Goal: Task Accomplishment & Management: Manage account settings

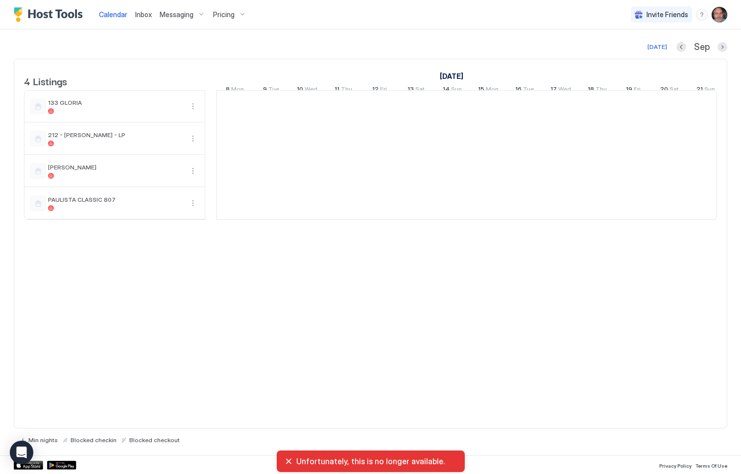
scroll to position [0, 544]
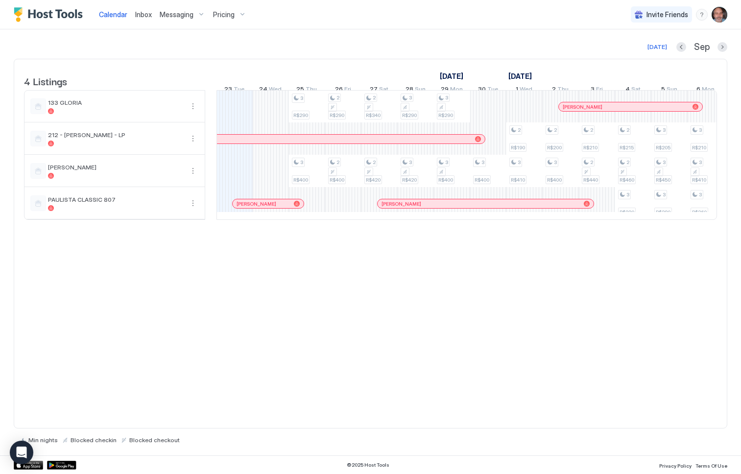
click at [229, 12] on span "Pricing" at bounding box center [224, 14] width 22 height 9
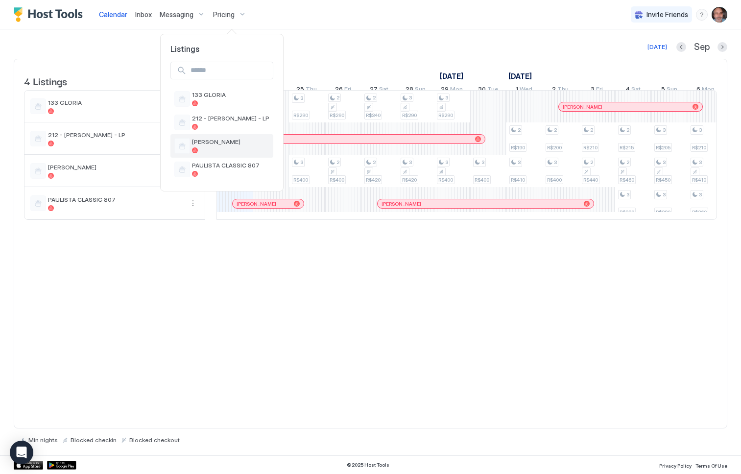
click at [210, 138] on div "[PERSON_NAME]" at bounding box center [221, 146] width 95 height 16
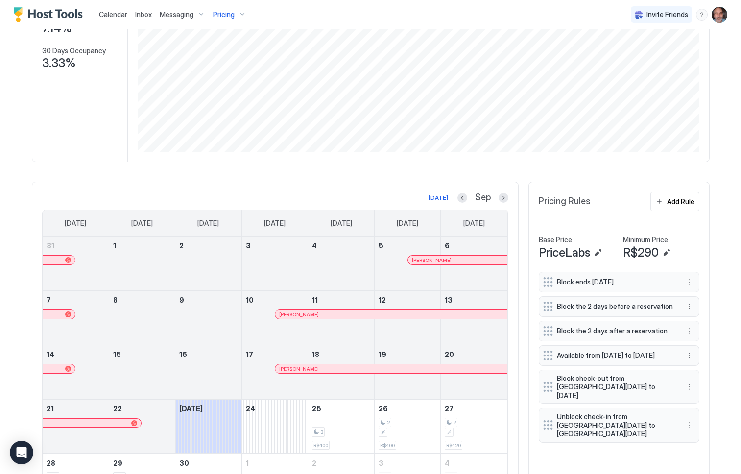
scroll to position [219, 0]
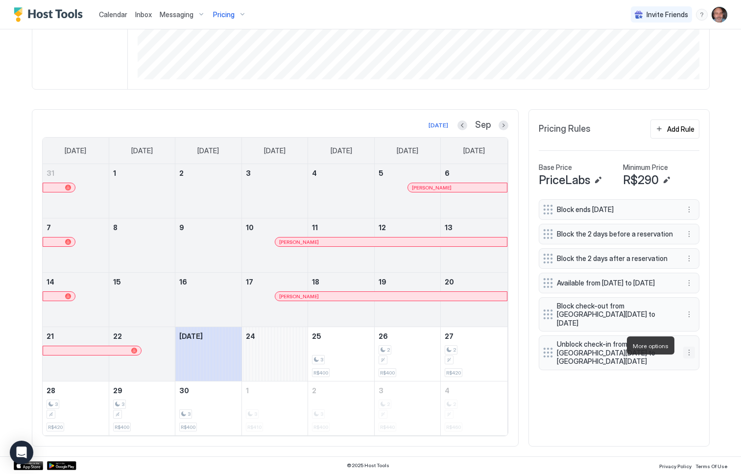
click at [685, 347] on button "More options" at bounding box center [689, 353] width 12 height 12
click at [702, 390] on span "Delete" at bounding box center [704, 390] width 18 height 7
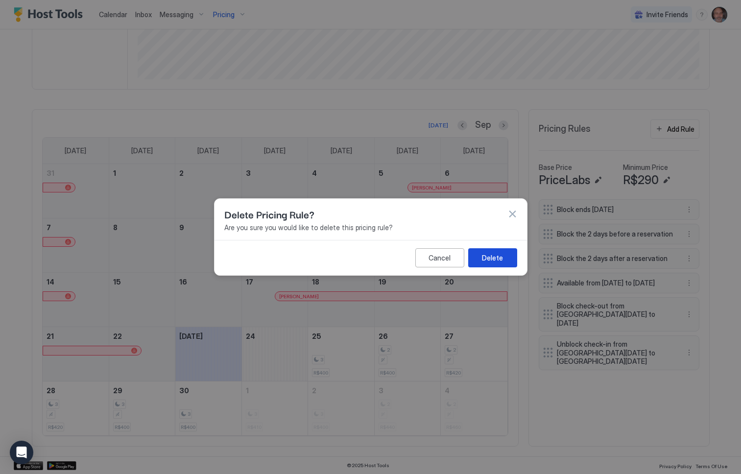
click at [481, 256] on button "Delete" at bounding box center [492, 257] width 49 height 19
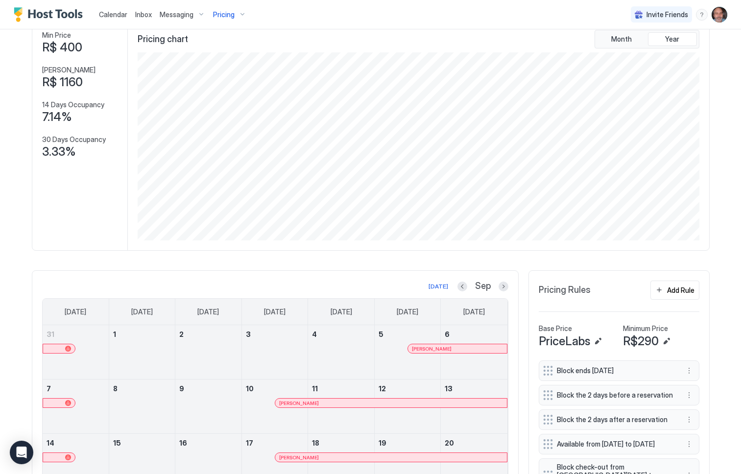
scroll to position [147, 0]
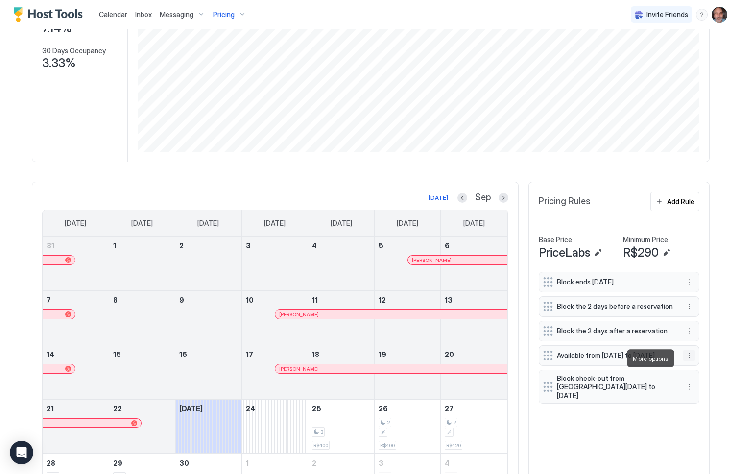
click at [683, 357] on button "More options" at bounding box center [689, 356] width 12 height 12
click at [695, 404] on span "Delete" at bounding box center [704, 403] width 18 height 7
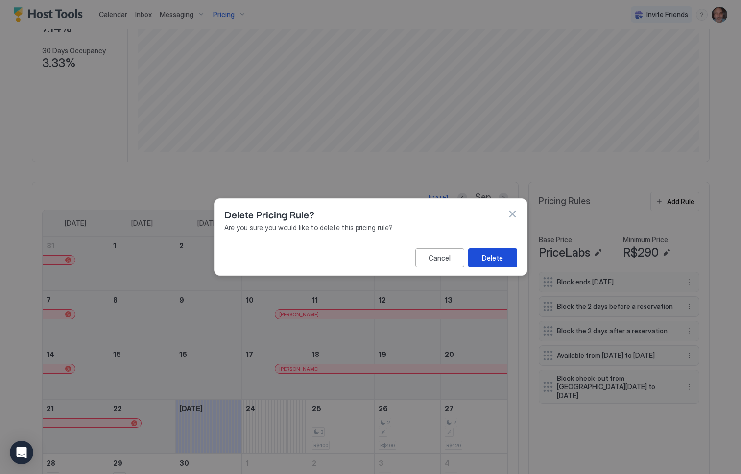
click at [493, 253] on div "Delete" at bounding box center [492, 258] width 21 height 10
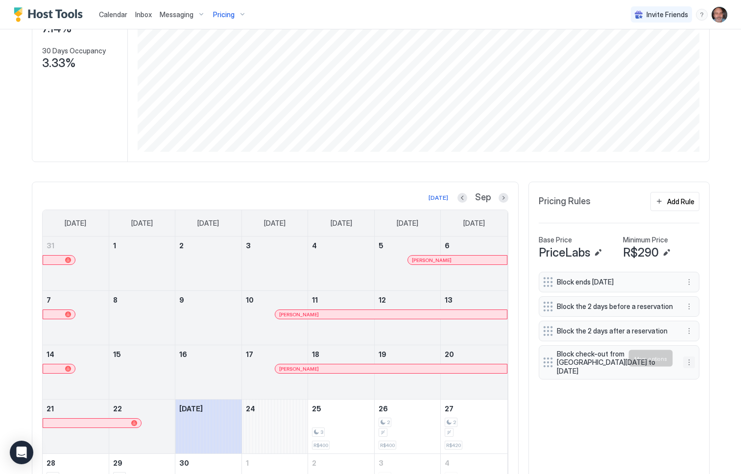
click at [686, 358] on button "More options" at bounding box center [689, 363] width 12 height 12
click at [693, 366] on div "Edit" at bounding box center [698, 372] width 37 height 16
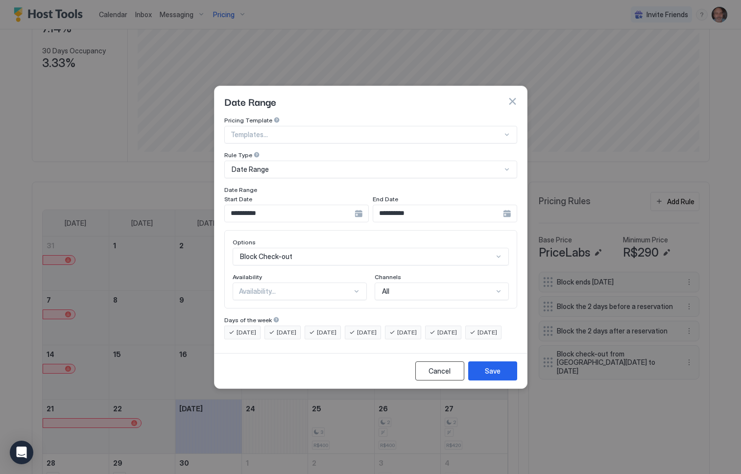
click at [441, 376] on div "Cancel" at bounding box center [440, 371] width 22 height 10
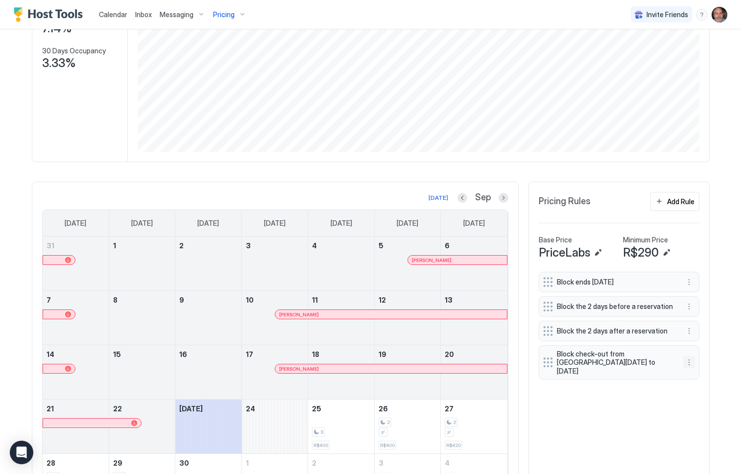
click at [685, 361] on button "More options" at bounding box center [689, 363] width 12 height 12
click at [697, 374] on span "Edit" at bounding box center [700, 371] width 11 height 7
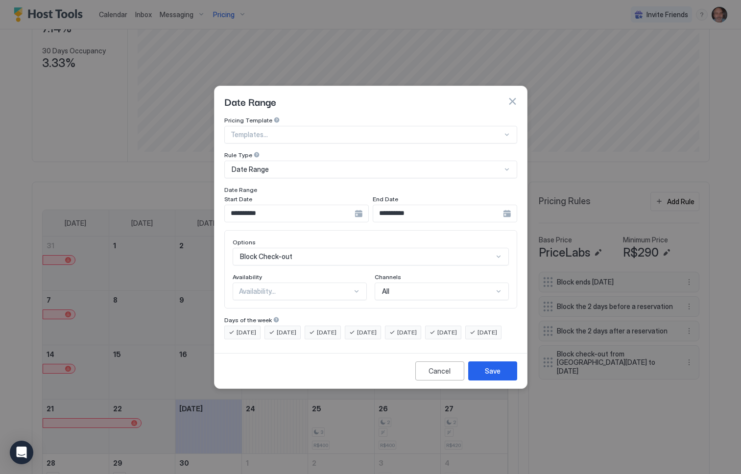
scroll to position [50, 0]
click at [498, 248] on div "Block Check-out" at bounding box center [371, 257] width 276 height 18
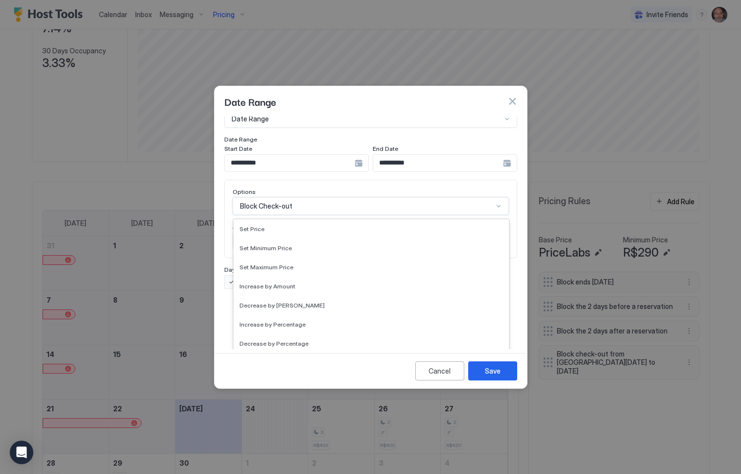
scroll to position [178, 0]
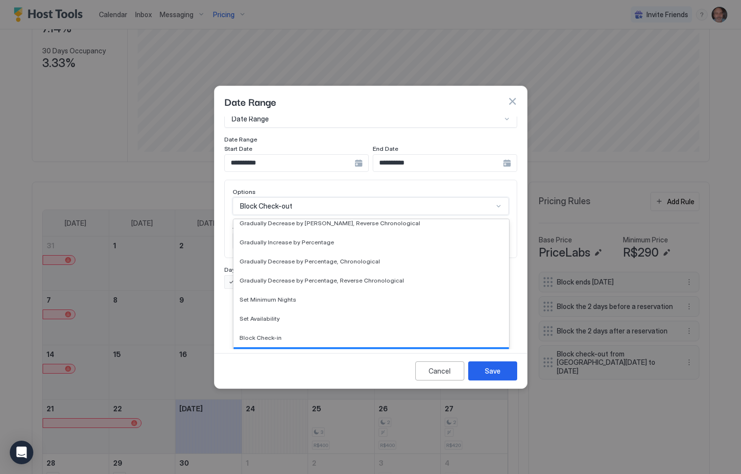
click at [516, 97] on button "button" at bounding box center [513, 102] width 10 height 10
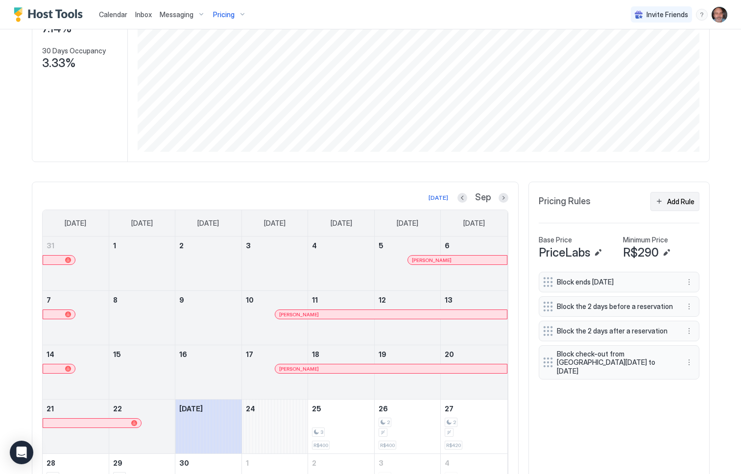
click at [669, 194] on button "Add Rule" at bounding box center [675, 201] width 49 height 19
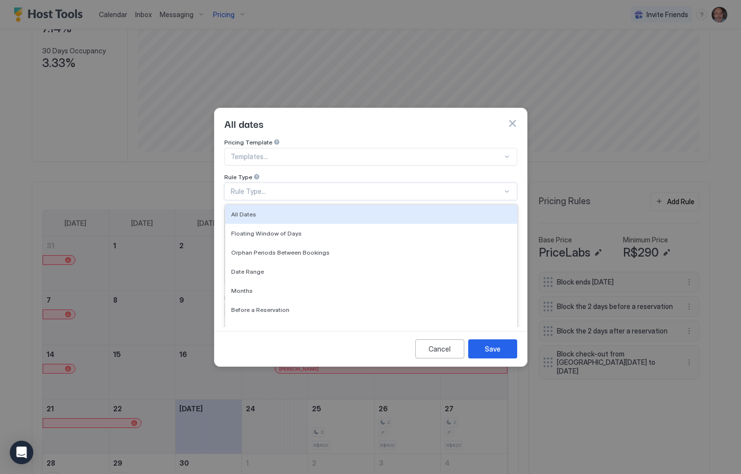
click at [278, 187] on div "Rule Type..." at bounding box center [367, 191] width 272 height 9
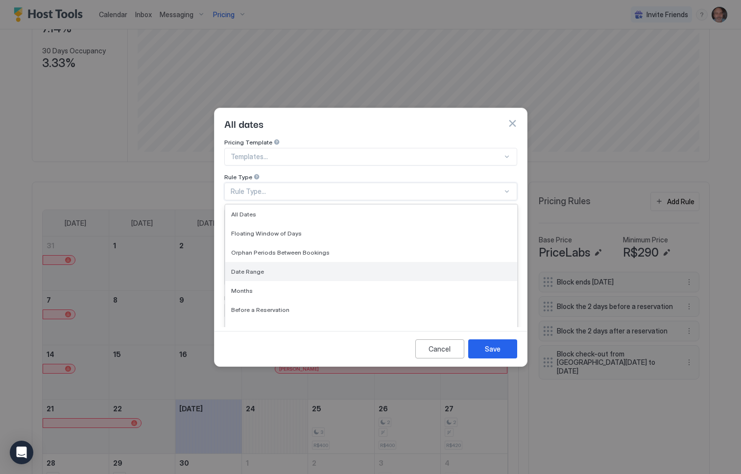
click at [266, 268] on div "Date Range" at bounding box center [371, 271] width 280 height 7
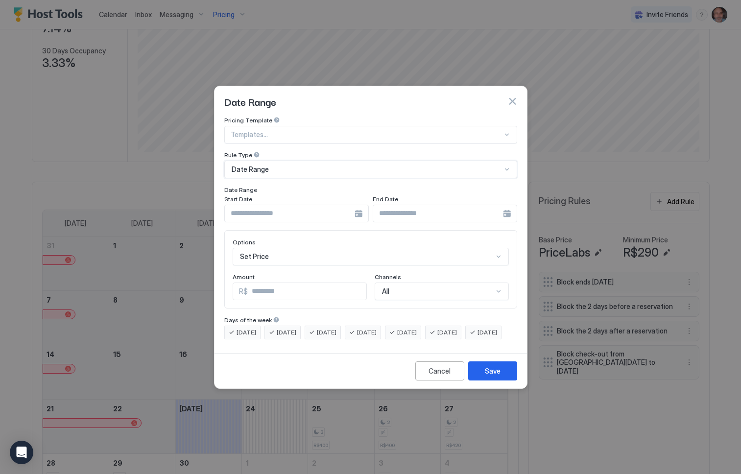
click at [285, 205] on input "Input Field" at bounding box center [290, 213] width 130 height 17
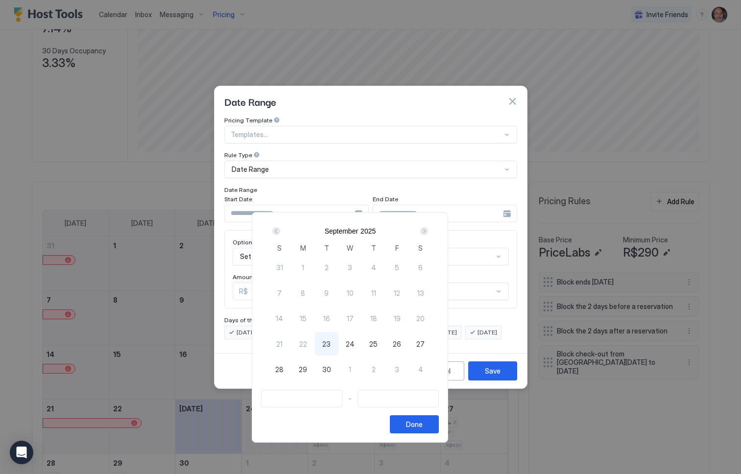
click at [428, 231] on div "Next" at bounding box center [424, 231] width 8 height 8
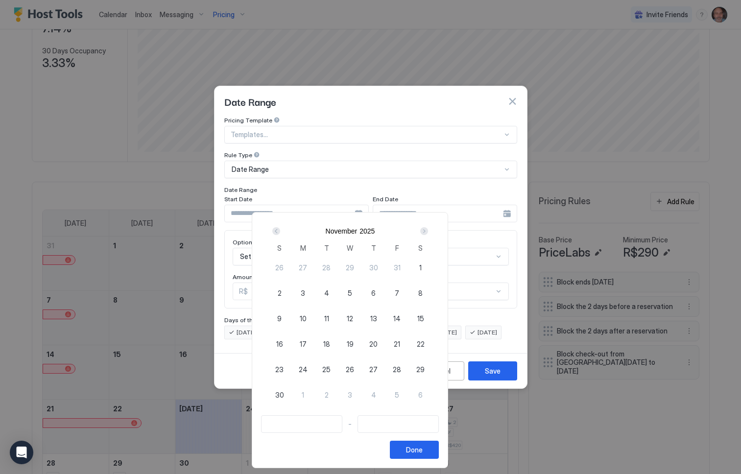
click at [428, 231] on div "Next" at bounding box center [424, 231] width 8 height 8
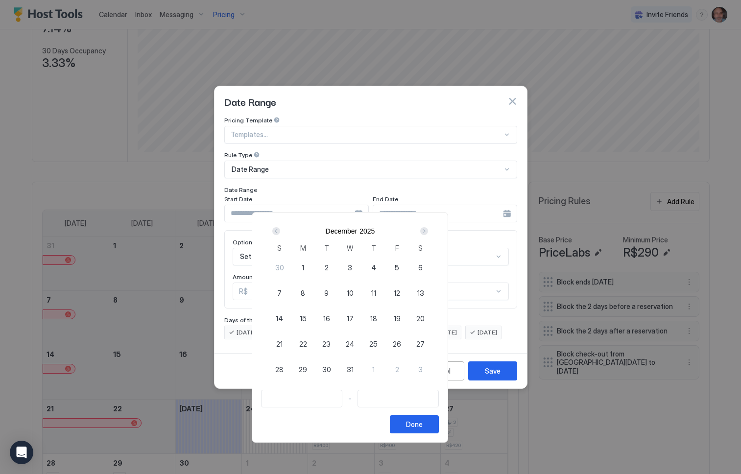
click at [315, 369] on div "29" at bounding box center [303, 370] width 24 height 24
type input "**********"
click at [409, 370] on div "2" at bounding box center [398, 370] width 24 height 24
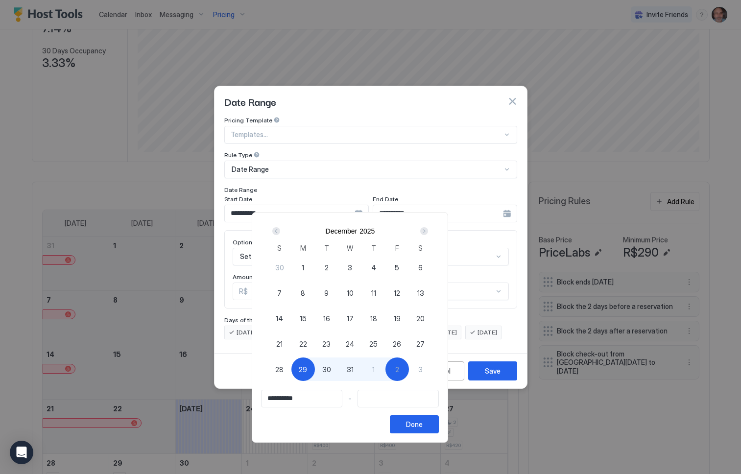
type input "**********"
click at [423, 428] on div "Done" at bounding box center [414, 424] width 17 height 10
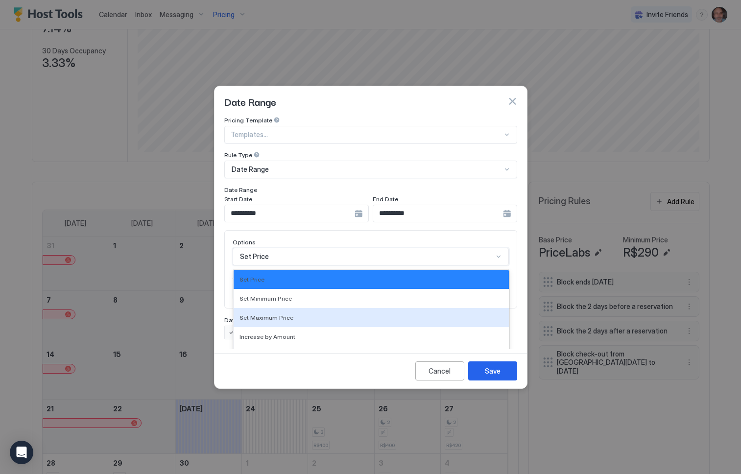
scroll to position [50, 0]
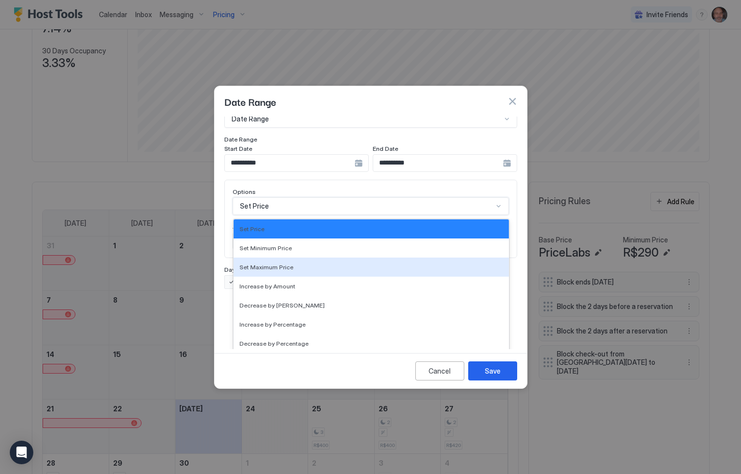
click at [286, 215] on div "17 results available. Use Up and Down to choose options, press Enter to select …" at bounding box center [371, 206] width 276 height 18
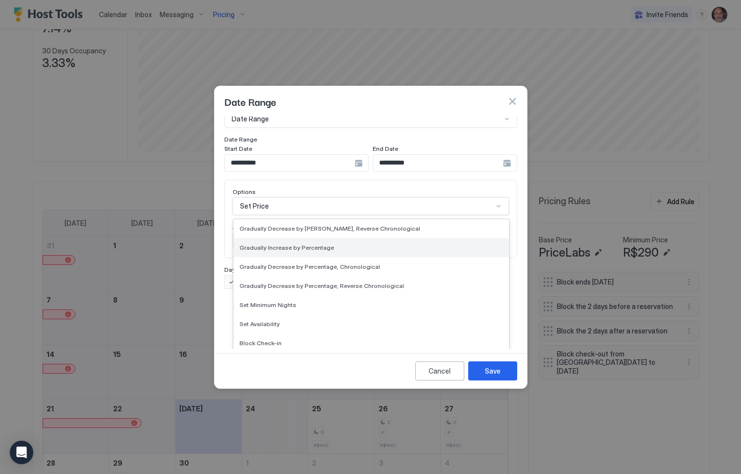
scroll to position [178, 0]
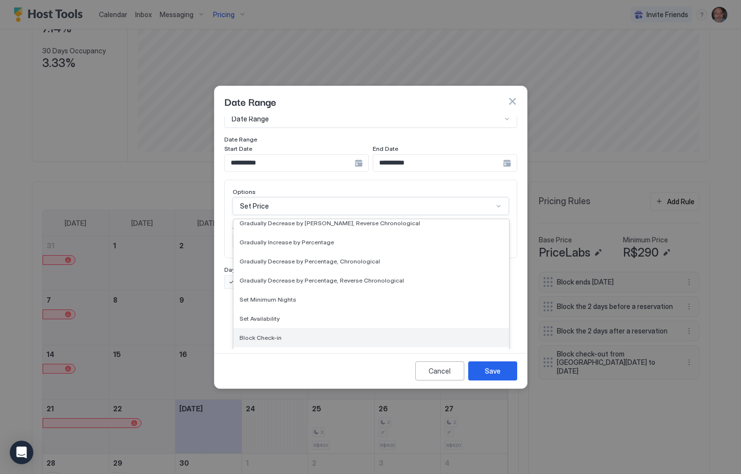
click at [270, 334] on span "Block Check-in" at bounding box center [261, 337] width 42 height 7
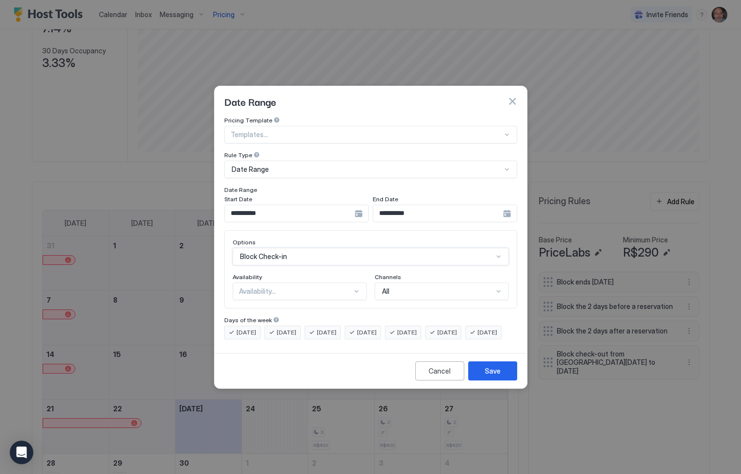
scroll to position [0, 0]
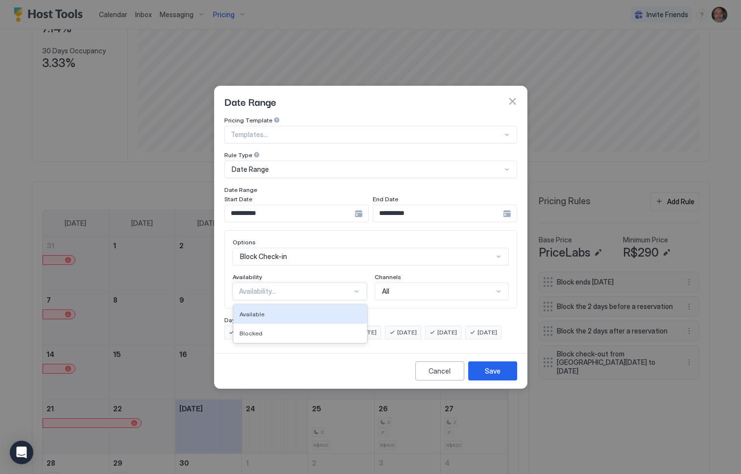
click at [295, 287] on div "Availability..." at bounding box center [295, 291] width 113 height 9
click at [266, 330] on div "Blocked" at bounding box center [300, 333] width 121 height 7
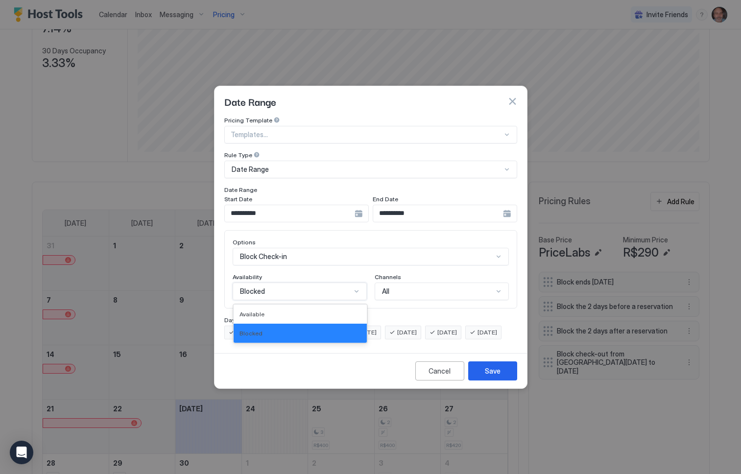
click at [293, 287] on div "Blocked" at bounding box center [295, 291] width 111 height 9
click at [298, 373] on div "Cancel Save" at bounding box center [371, 370] width 313 height 35
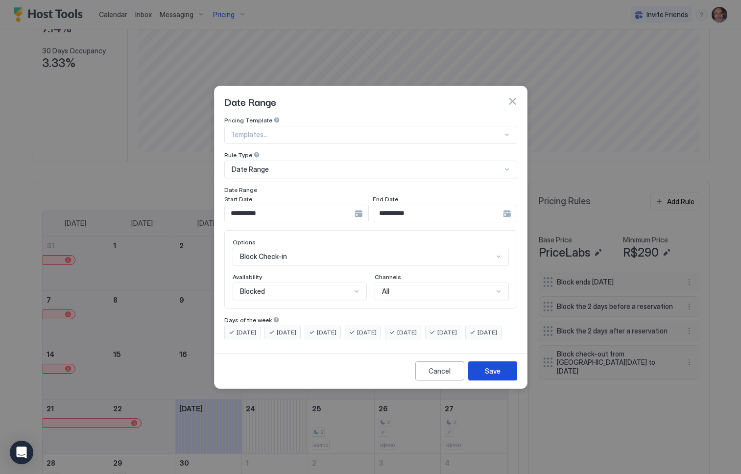
click at [499, 376] on div "Save" at bounding box center [493, 371] width 16 height 10
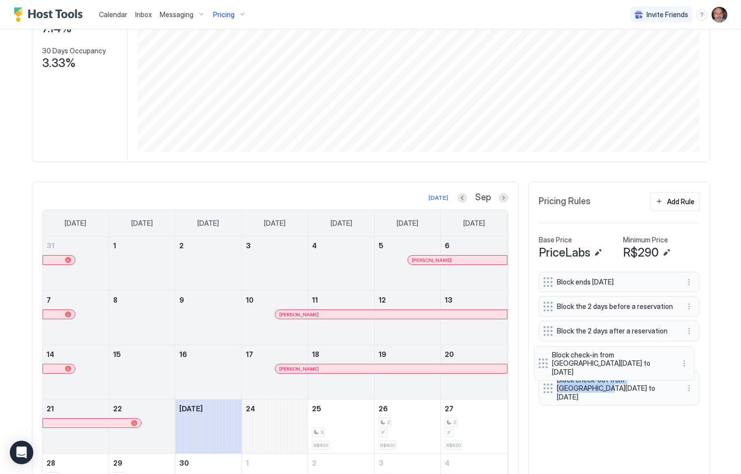
drag, startPoint x: 543, startPoint y: 389, endPoint x: 542, endPoint y: 360, distance: 28.9
click at [542, 360] on div "Block ends [DATE] Block the 2 days before a reservation Block the 2 days after …" at bounding box center [619, 345] width 161 height 146
click at [612, 418] on div "Block ends [DATE] Block the 2 days before a reservation Block the 2 days after …" at bounding box center [619, 391] width 161 height 238
click at [574, 421] on div "Block ends [DATE] Block the 2 days before a reservation Block the 2 days after …" at bounding box center [619, 391] width 161 height 238
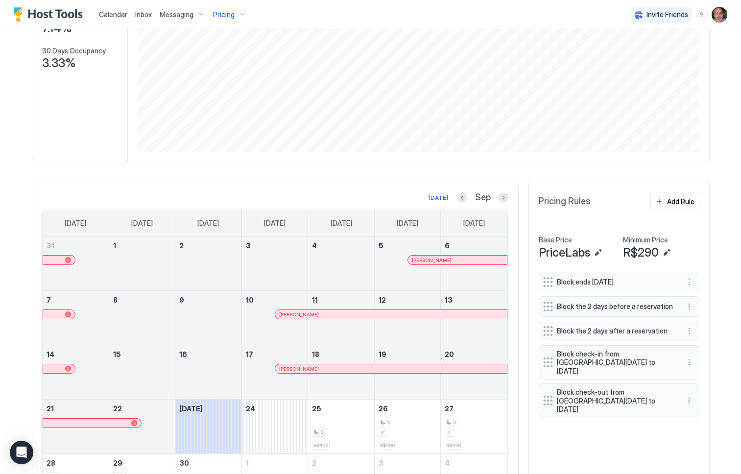
click at [580, 429] on div "Block ends [DATE] Block the 2 days before a reservation Block the 2 days after …" at bounding box center [619, 391] width 161 height 238
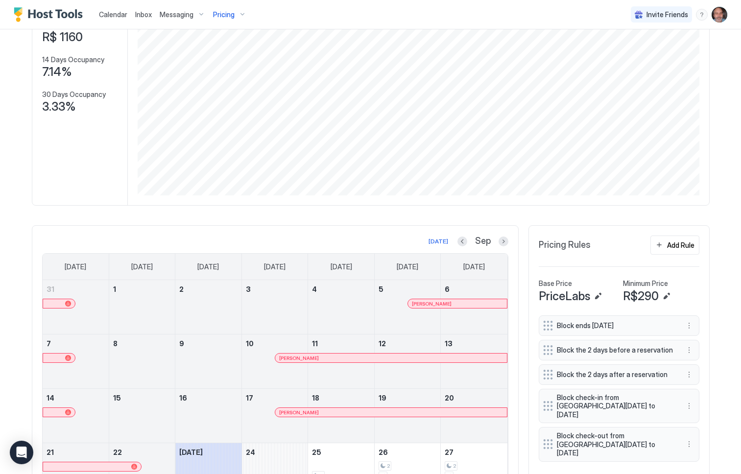
scroll to position [219, 0]
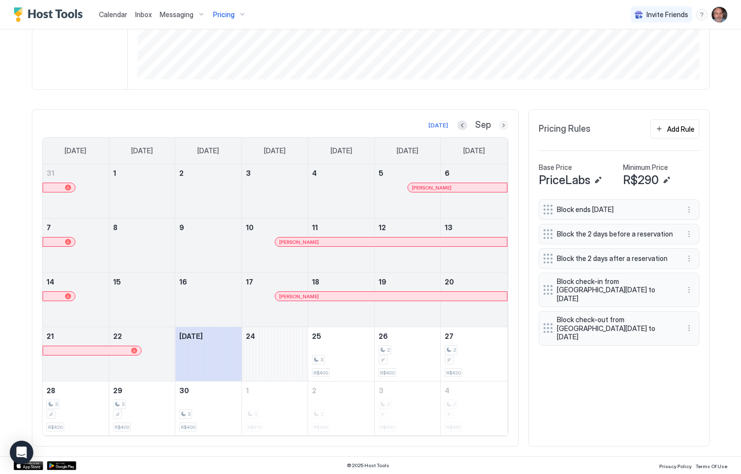
click at [499, 126] on button "Next month" at bounding box center [504, 126] width 10 height 10
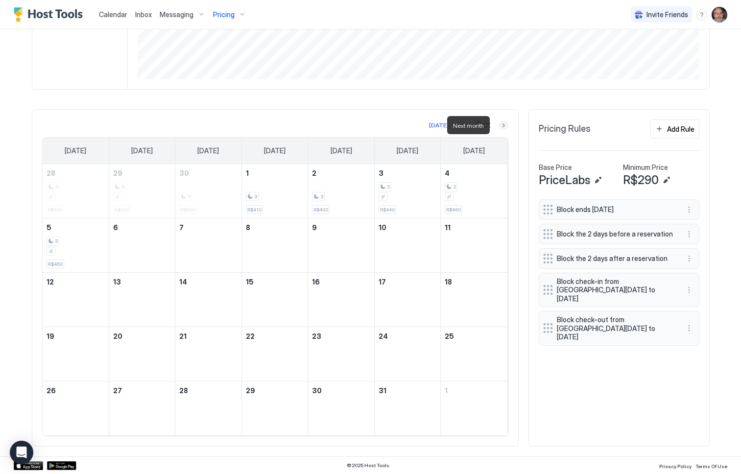
click at [499, 126] on button "Next month" at bounding box center [504, 126] width 10 height 10
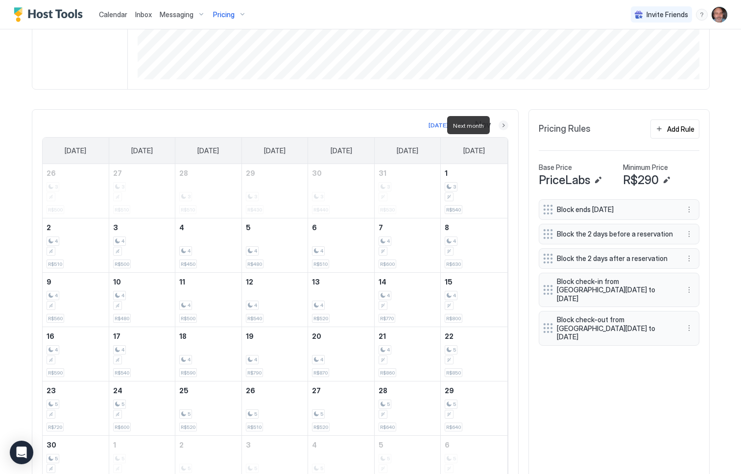
click at [499, 126] on button "Next month" at bounding box center [504, 126] width 10 height 10
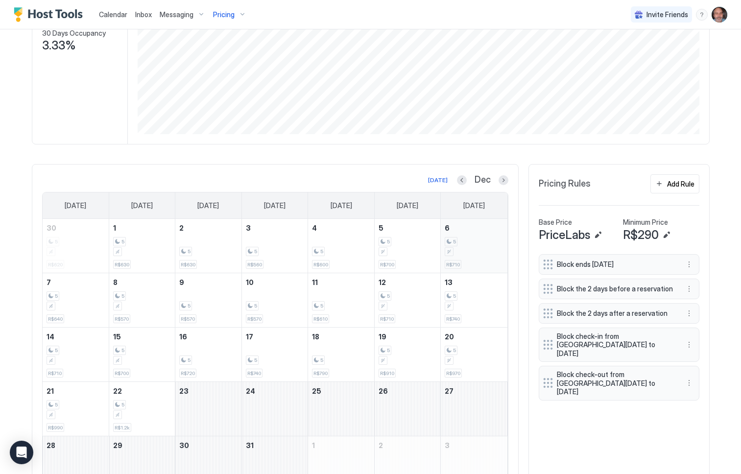
scroll to position [196, 0]
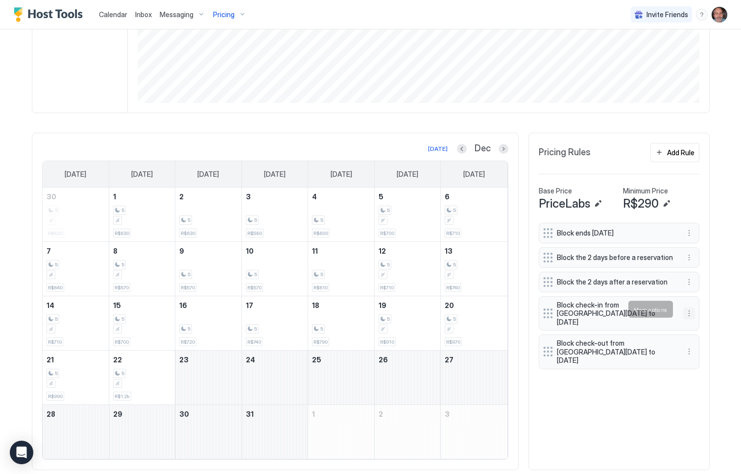
click at [685, 308] on button "More options" at bounding box center [689, 314] width 12 height 12
click at [693, 322] on div "Edit" at bounding box center [695, 322] width 22 height 7
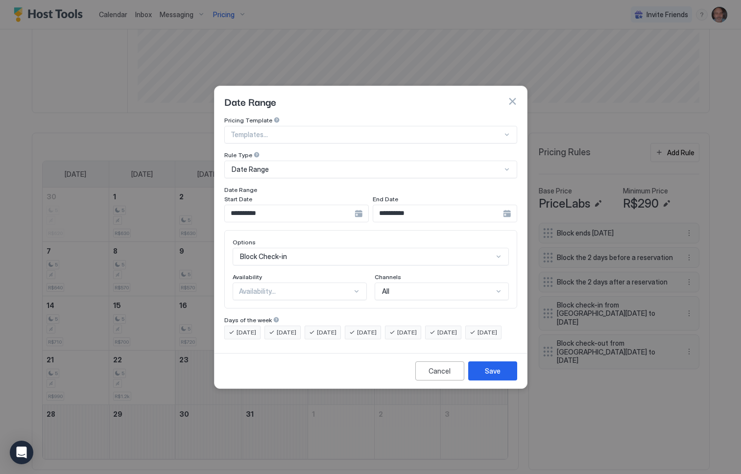
click at [248, 210] on input "**********" at bounding box center [290, 213] width 130 height 17
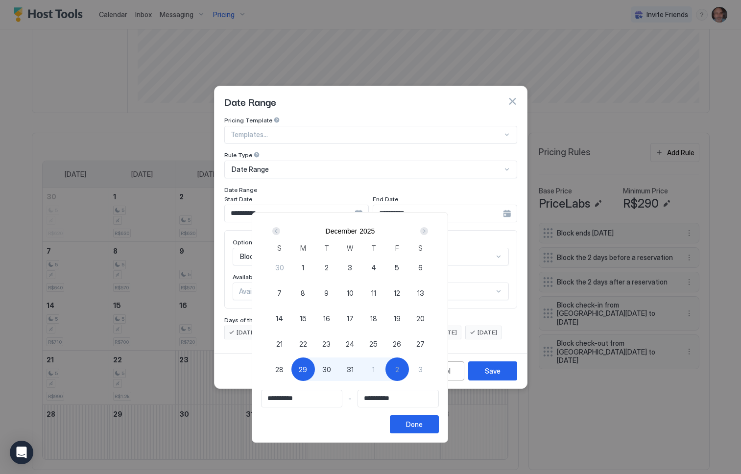
click at [331, 368] on span "30" at bounding box center [326, 369] width 9 height 10
type input "**********"
click at [423, 424] on div "Done" at bounding box center [414, 424] width 17 height 10
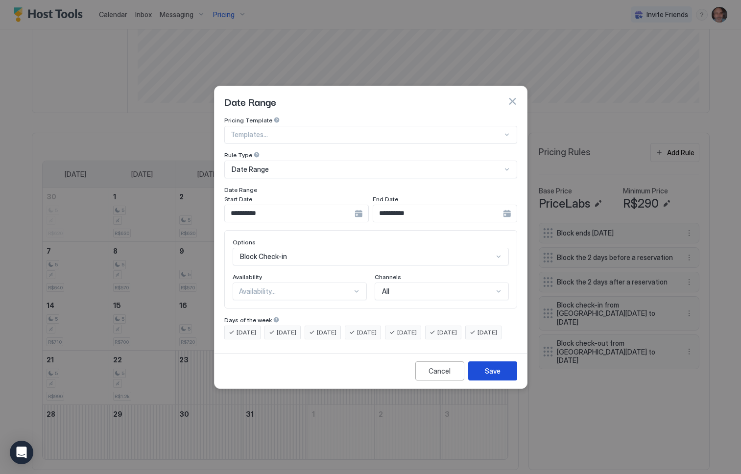
click at [491, 376] on div "Save" at bounding box center [493, 371] width 16 height 10
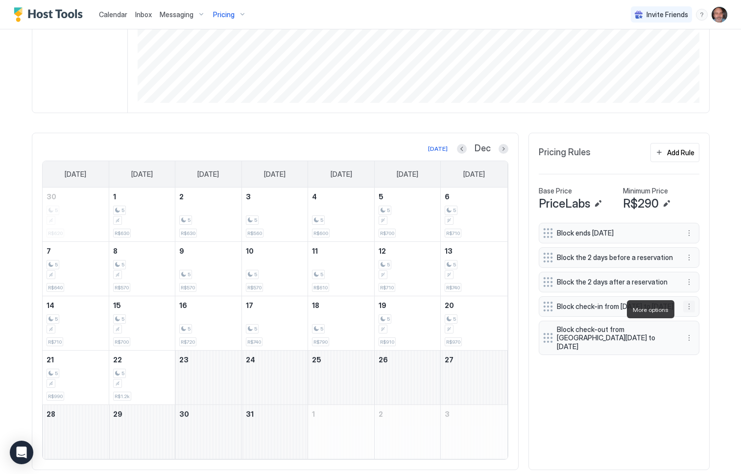
click at [686, 310] on button "More options" at bounding box center [689, 307] width 12 height 12
click at [697, 327] on div "Edit" at bounding box center [698, 323] width 37 height 16
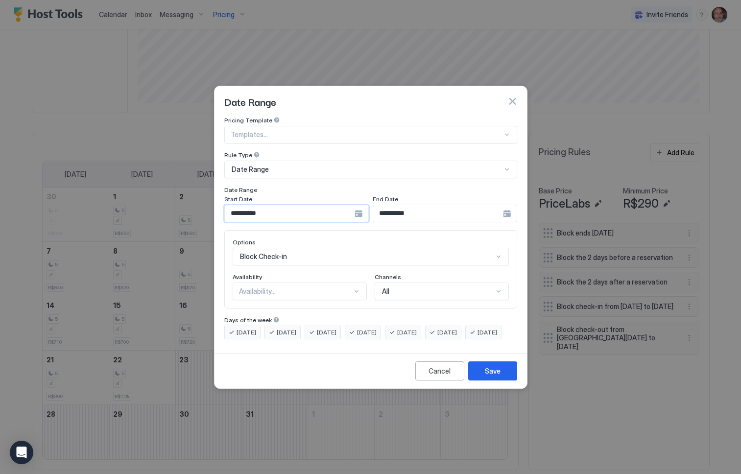
click at [313, 205] on input "**********" at bounding box center [290, 213] width 130 height 17
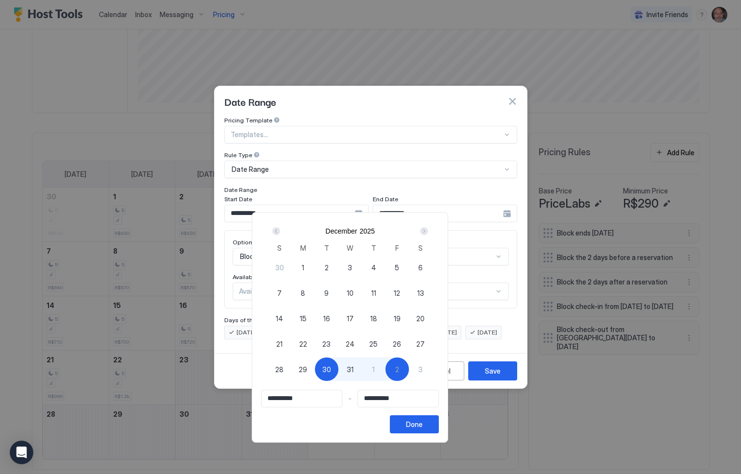
click at [307, 367] on span "29" at bounding box center [303, 369] width 8 height 10
type input "**********"
click at [423, 422] on div "Done" at bounding box center [414, 424] width 17 height 10
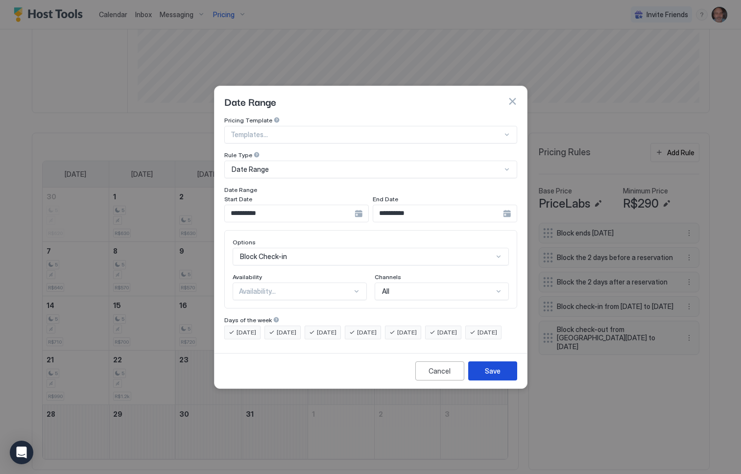
click at [488, 370] on button "Save" at bounding box center [492, 371] width 49 height 19
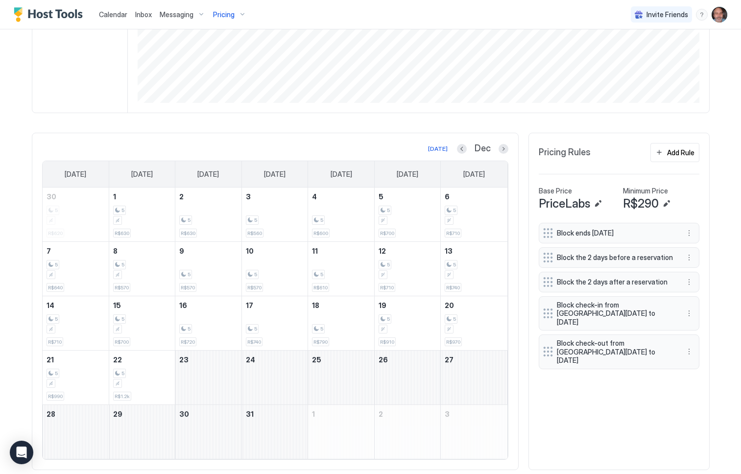
click at [610, 398] on div "Block ends [DATE] Block the 2 days before a reservation Block the 2 days after …" at bounding box center [619, 342] width 161 height 238
